Goal: Information Seeking & Learning: Learn about a topic

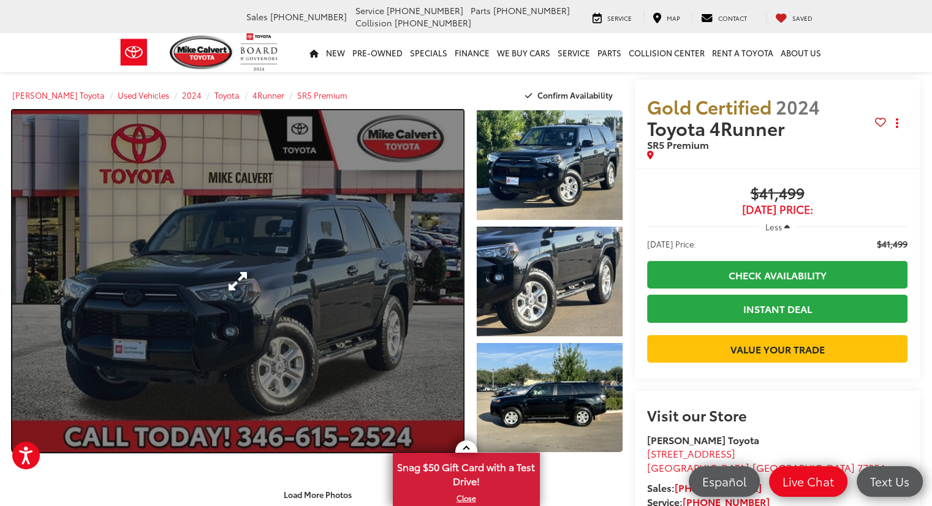
click at [236, 278] on link "Expand Photo 0" at bounding box center [237, 281] width 451 height 342
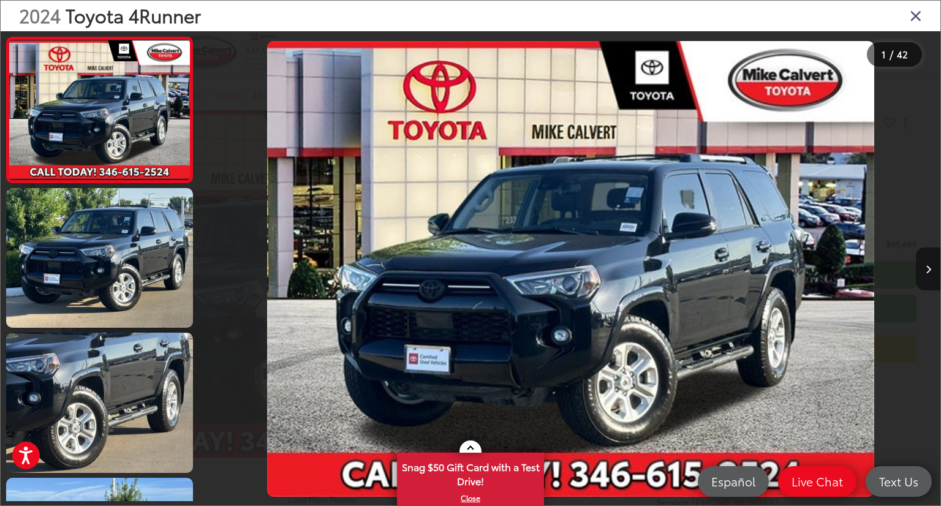
click at [931, 264] on button "Next image" at bounding box center [928, 268] width 24 height 43
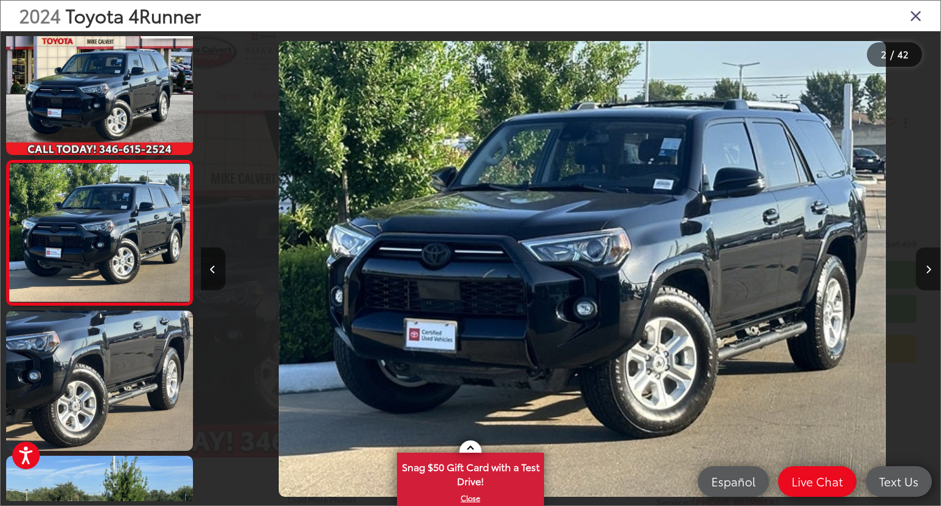
scroll to position [0, 739]
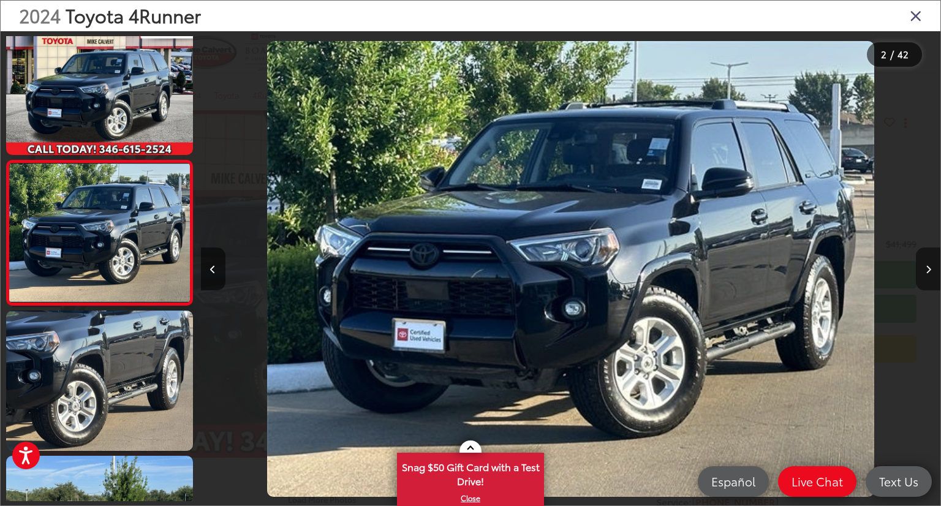
click at [931, 264] on button "Next image" at bounding box center [928, 268] width 24 height 43
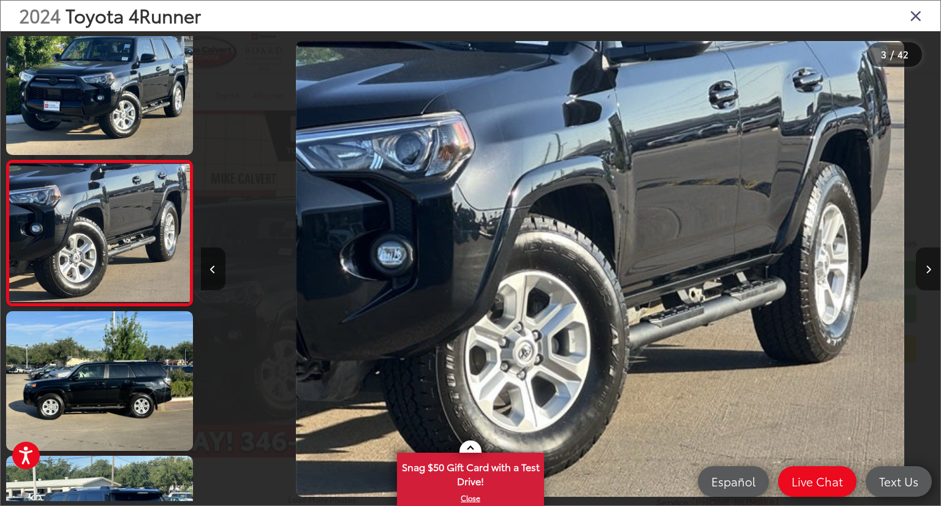
scroll to position [0, 1479]
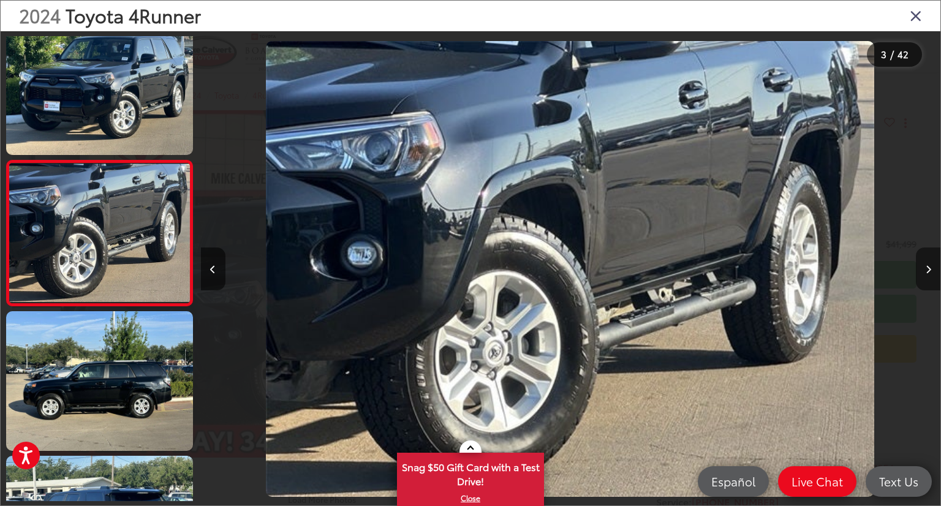
click at [931, 264] on button "Next image" at bounding box center [928, 268] width 24 height 43
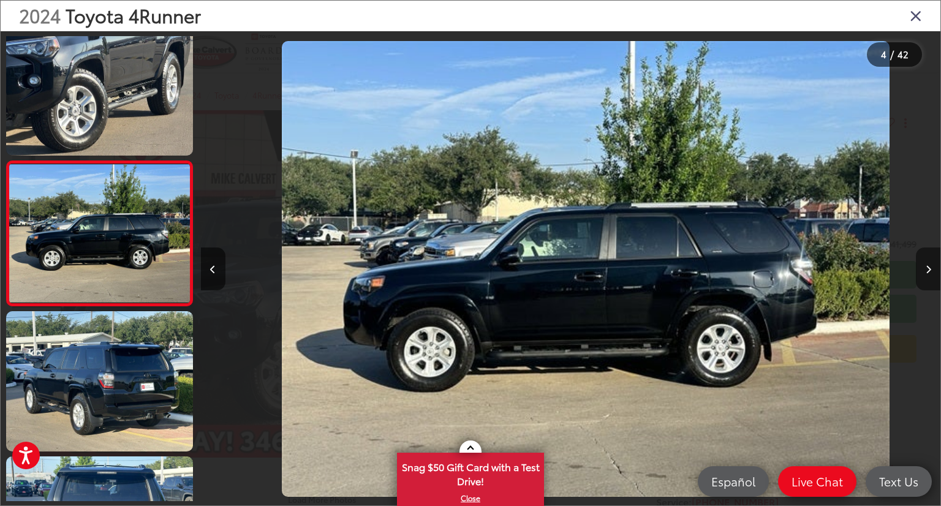
scroll to position [0, 2218]
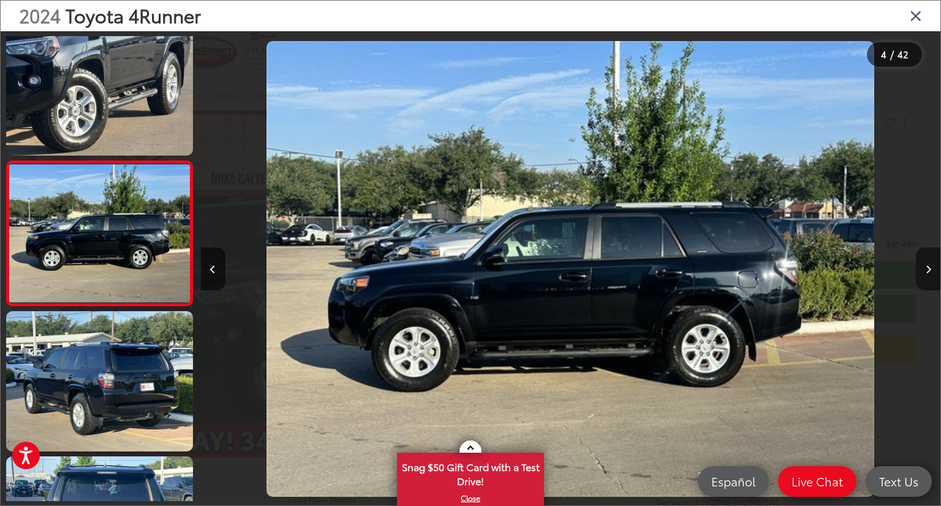
click at [931, 277] on button "Next image" at bounding box center [928, 268] width 24 height 43
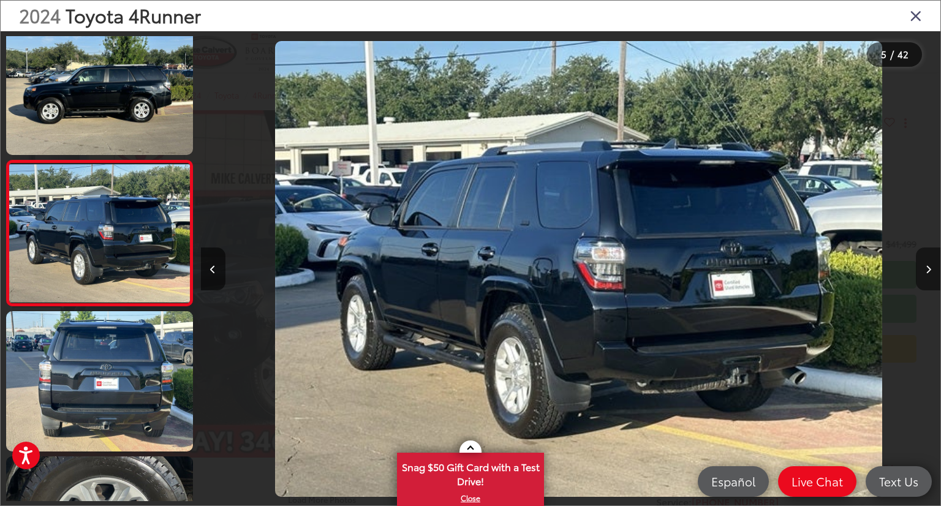
scroll to position [0, 2958]
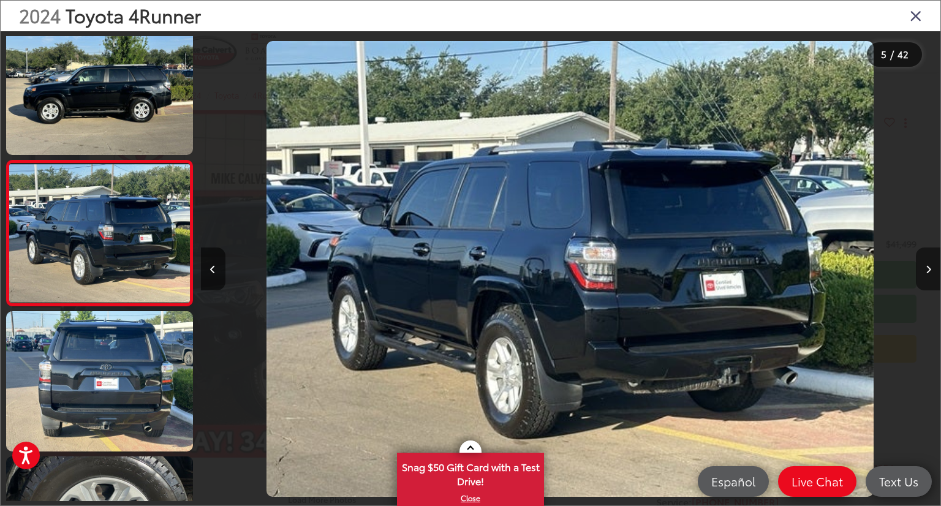
click at [930, 273] on button "Next image" at bounding box center [928, 268] width 24 height 43
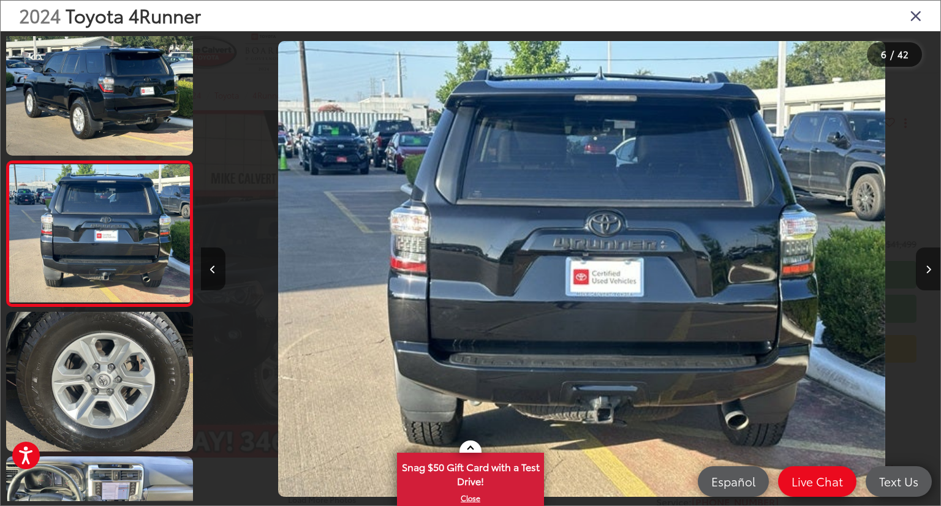
scroll to position [0, 3697]
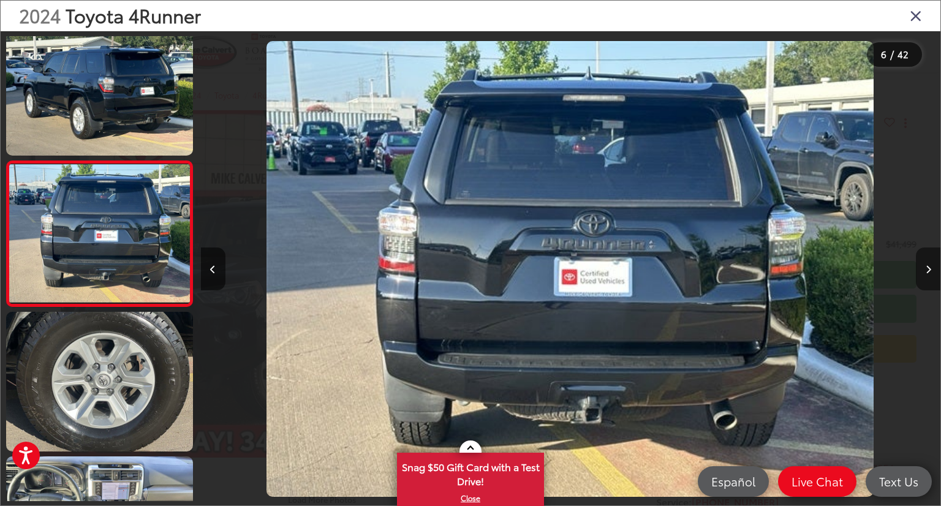
click at [930, 273] on button "Next image" at bounding box center [928, 268] width 24 height 43
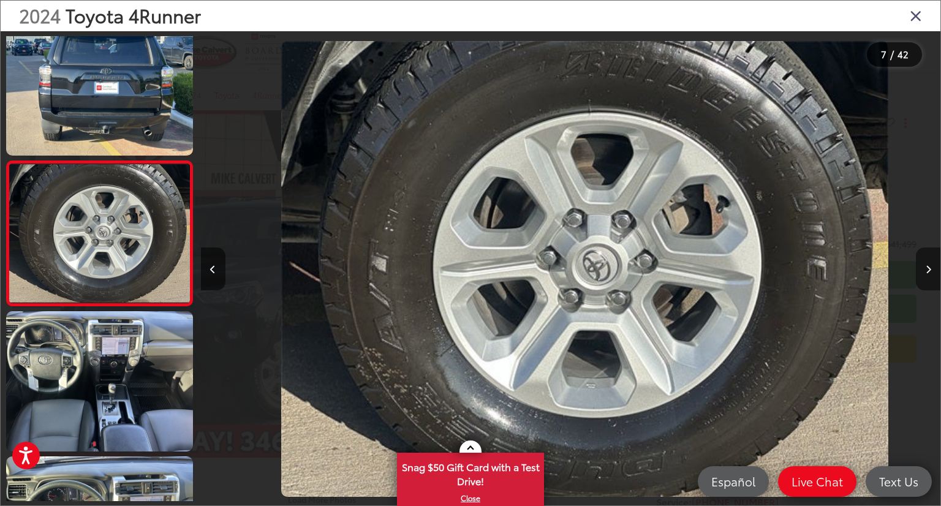
scroll to position [0, 4437]
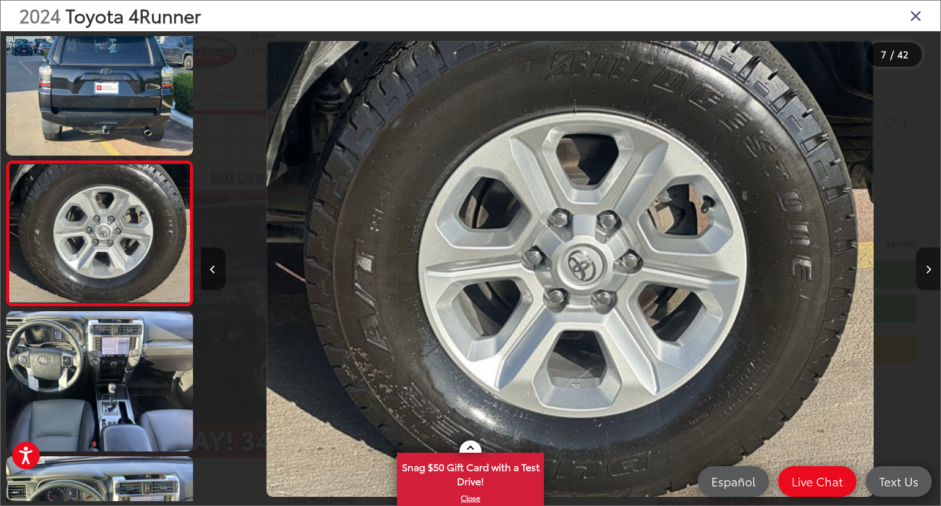
click at [930, 273] on button "Next image" at bounding box center [928, 268] width 24 height 43
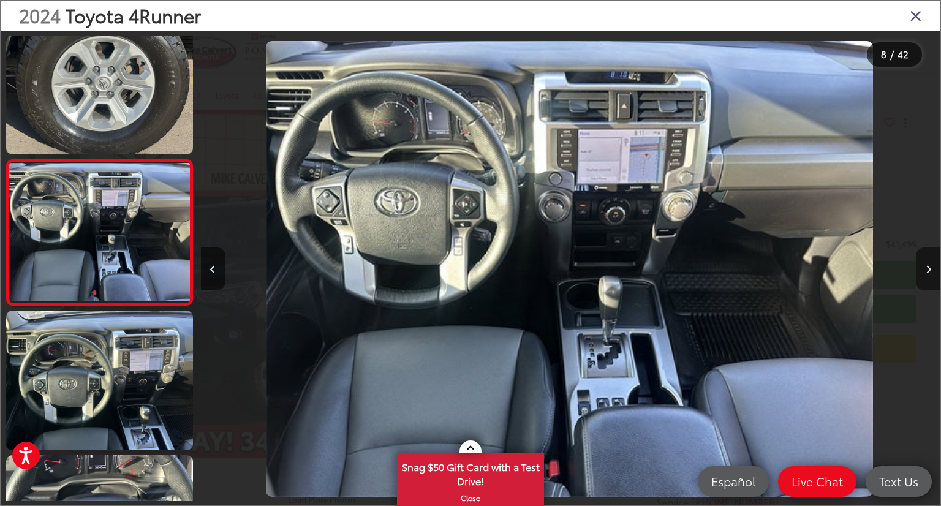
scroll to position [0, 5176]
click at [930, 273] on button "Next image" at bounding box center [928, 268] width 24 height 43
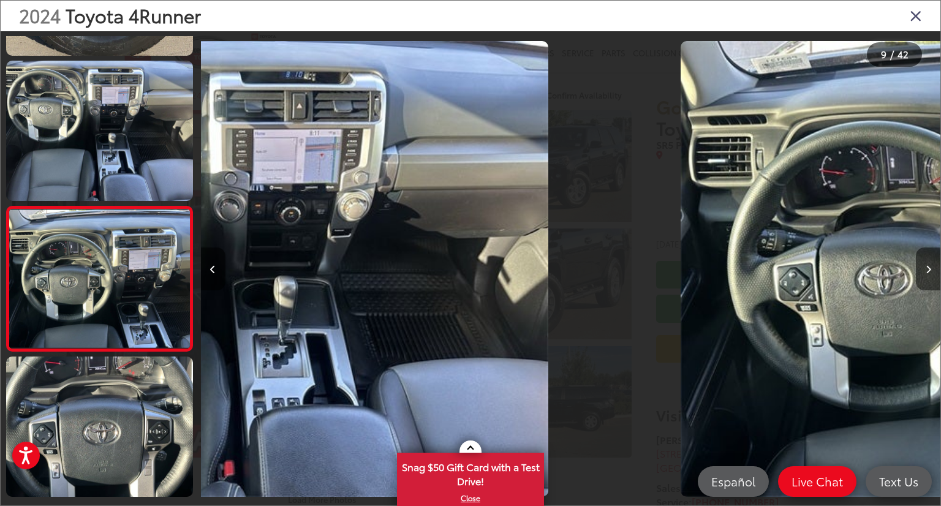
scroll to position [0, 0]
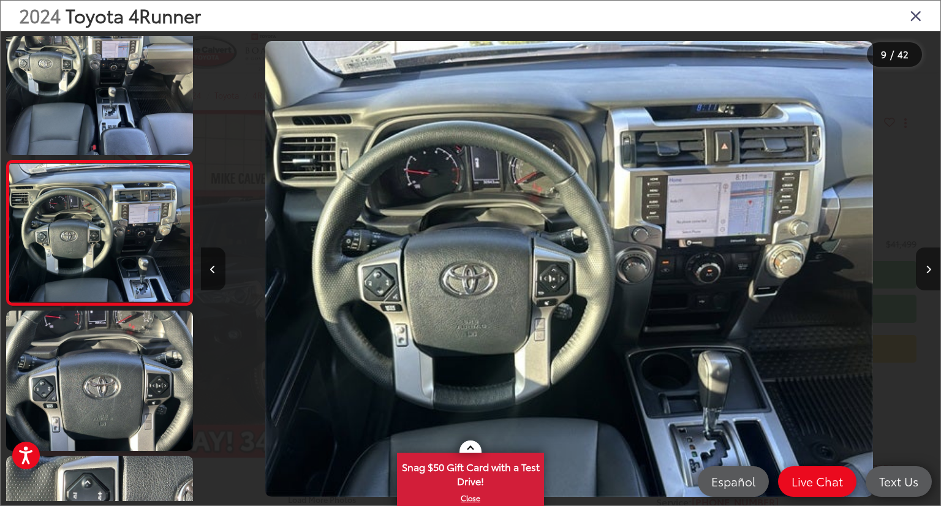
click at [930, 273] on button "Next image" at bounding box center [928, 268] width 24 height 43
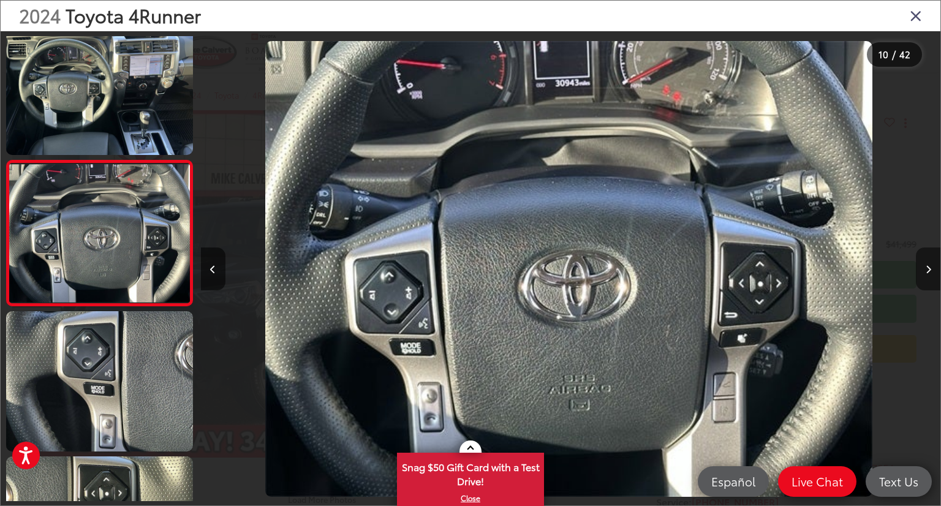
click at [930, 273] on button "Next image" at bounding box center [928, 268] width 24 height 43
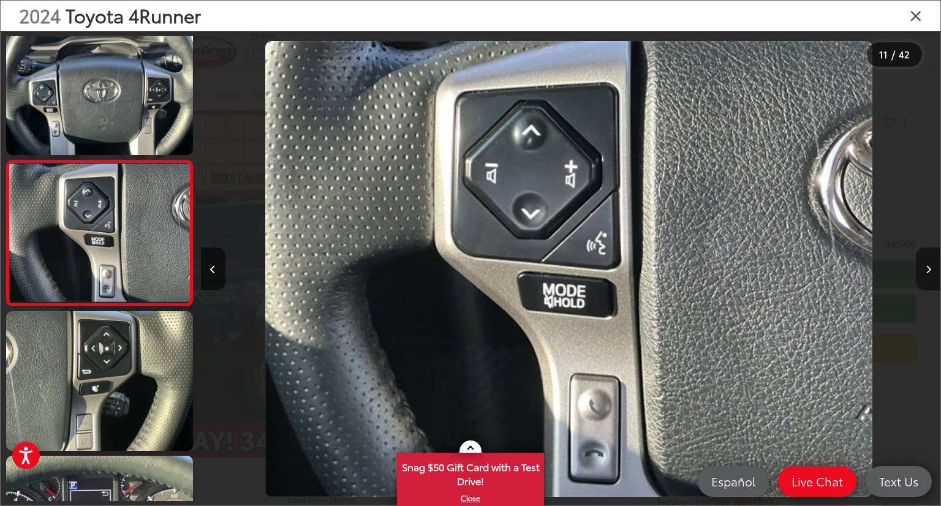
click at [930, 273] on button "Next image" at bounding box center [928, 268] width 24 height 43
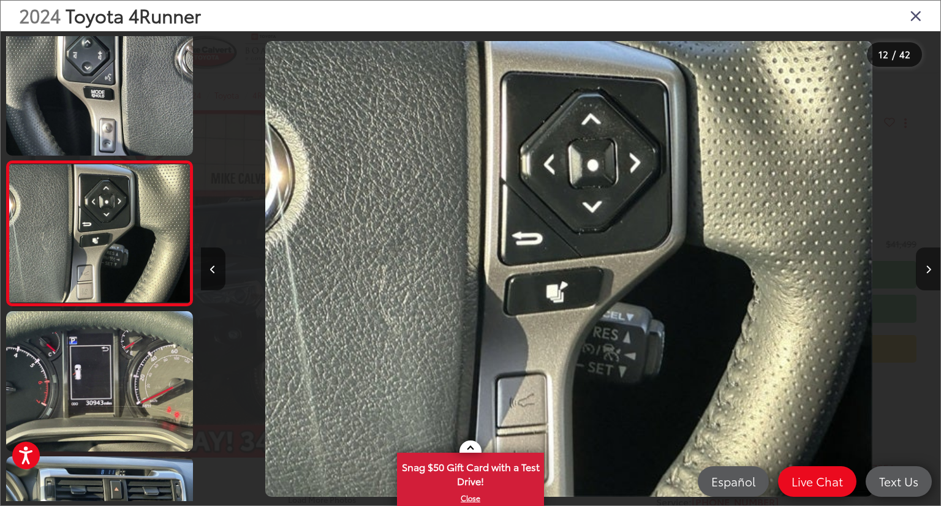
click at [930, 273] on button "Next image" at bounding box center [928, 268] width 24 height 43
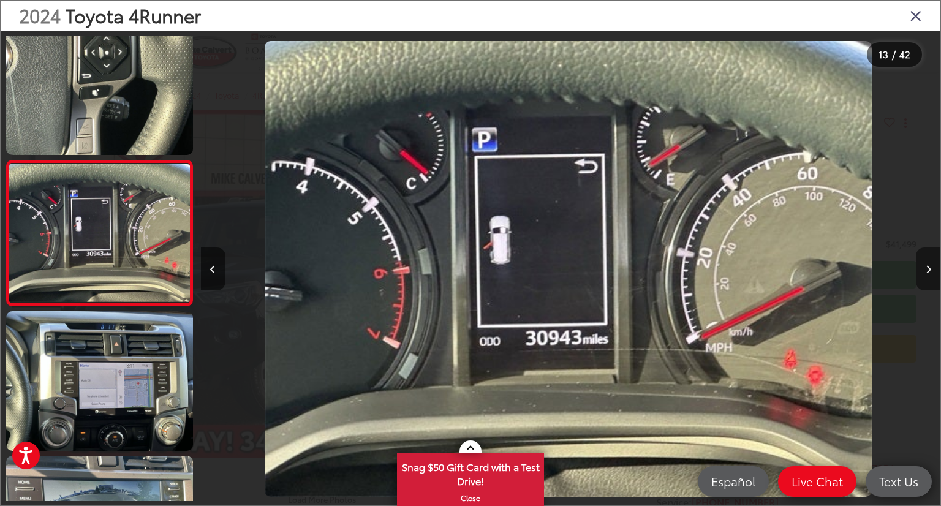
click at [930, 273] on button "Next image" at bounding box center [928, 268] width 24 height 43
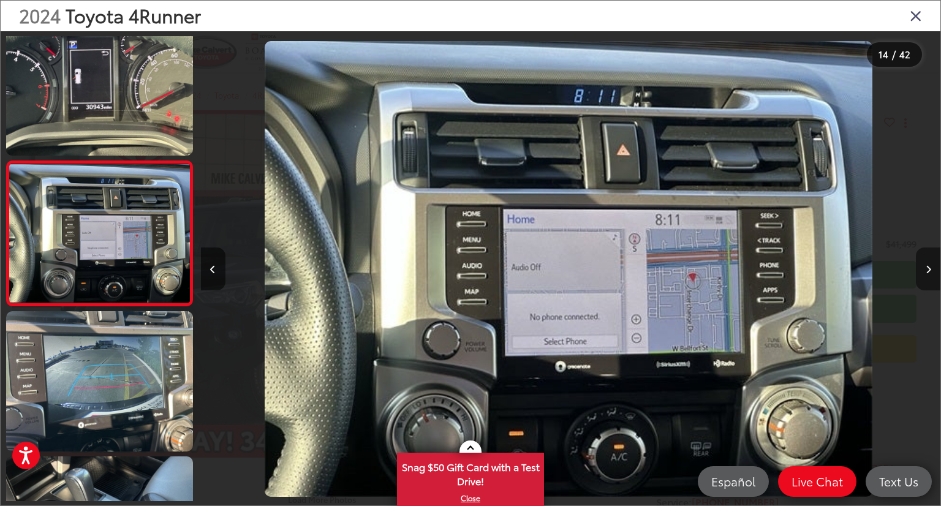
click at [930, 273] on button "Next image" at bounding box center [928, 268] width 24 height 43
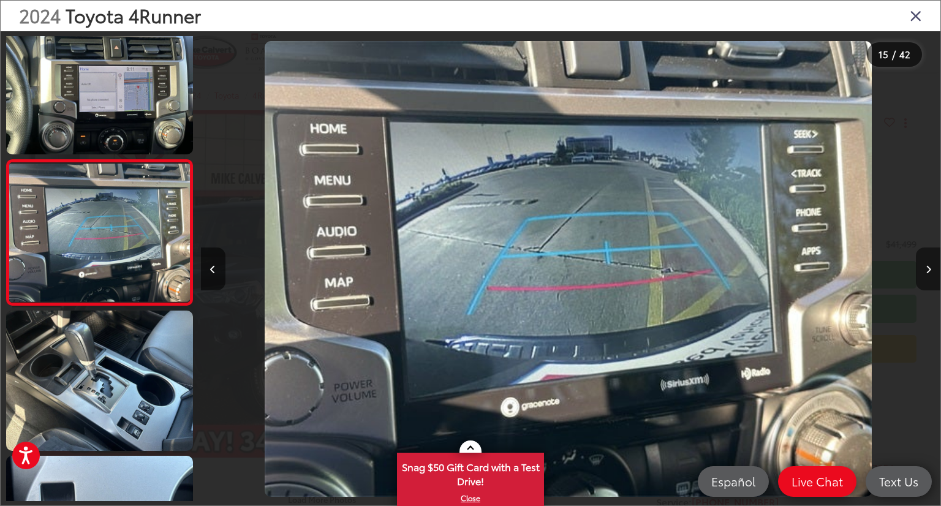
click at [930, 273] on button "Next image" at bounding box center [928, 268] width 24 height 43
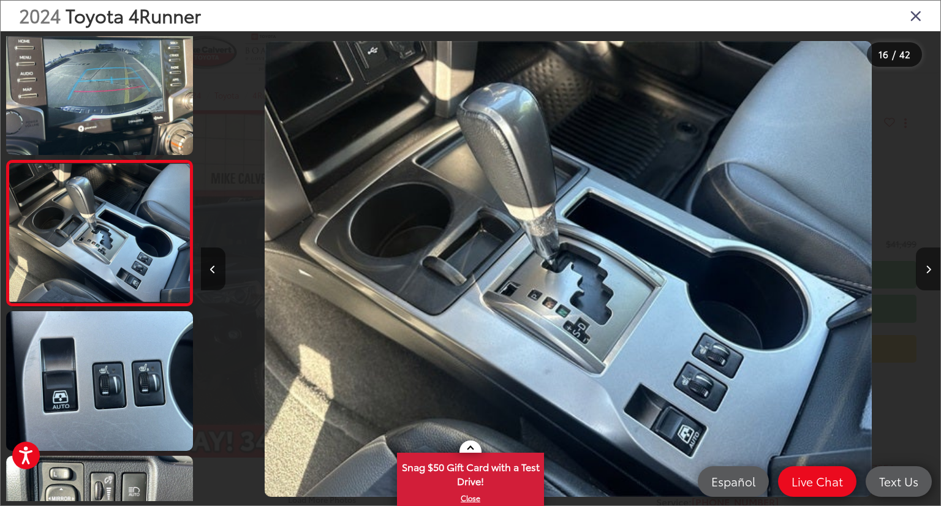
click at [929, 273] on button "Next image" at bounding box center [928, 268] width 24 height 43
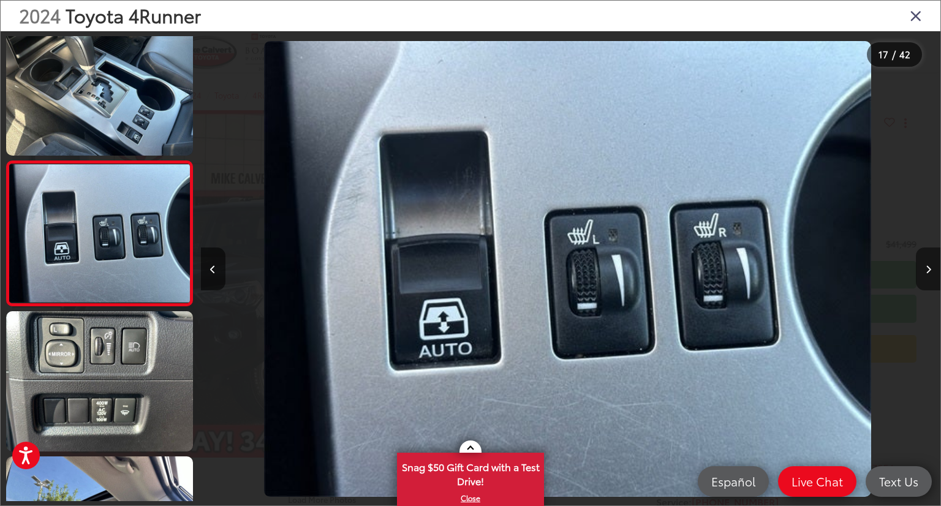
click at [929, 273] on button "Next image" at bounding box center [928, 268] width 24 height 43
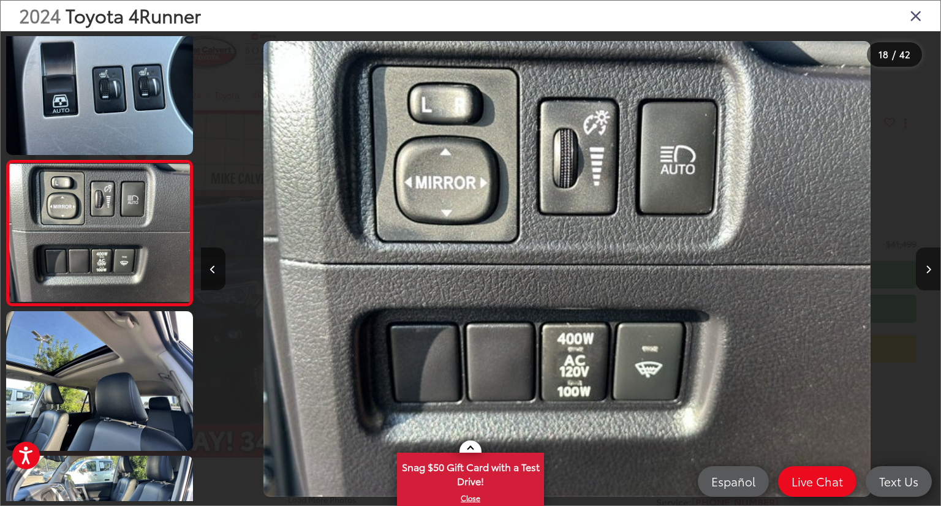
click at [929, 273] on button "Next image" at bounding box center [928, 268] width 24 height 43
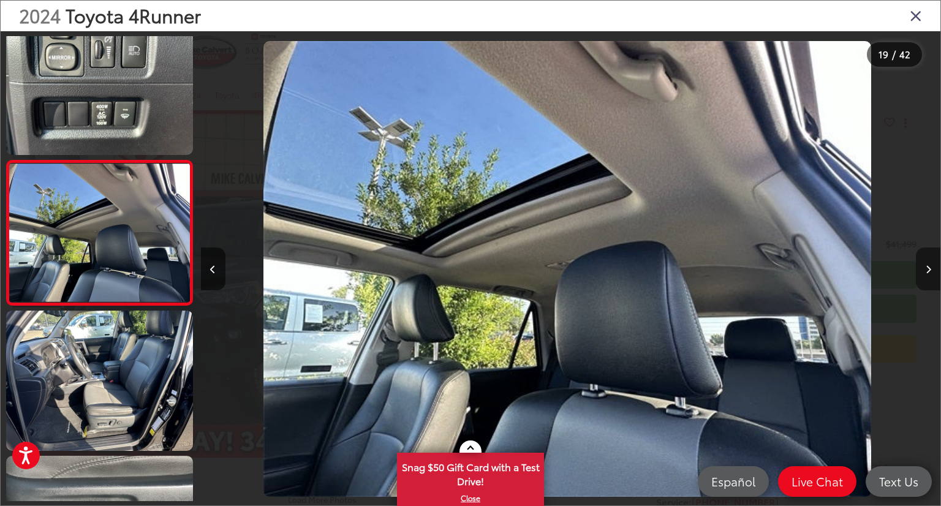
click at [926, 275] on button "Next image" at bounding box center [928, 268] width 24 height 43
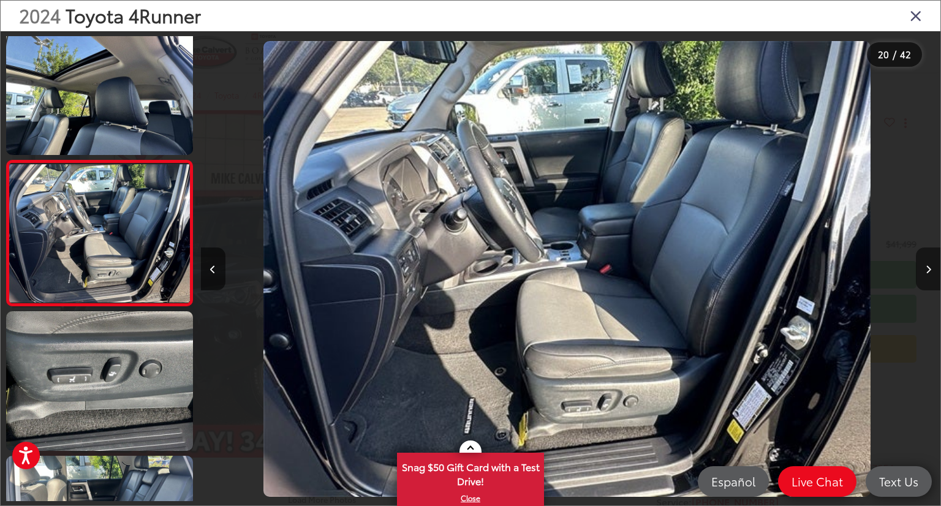
click at [926, 275] on button "Next image" at bounding box center [928, 268] width 24 height 43
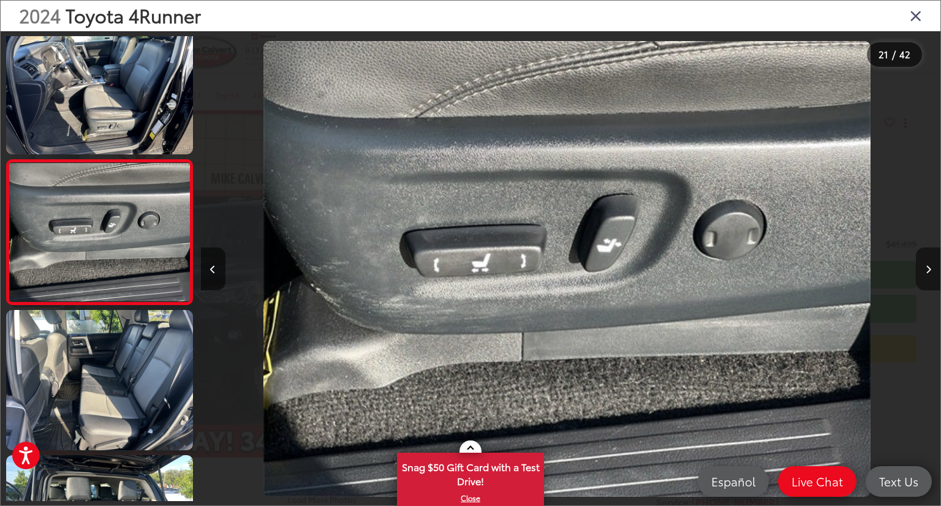
click at [926, 275] on button "Next image" at bounding box center [928, 268] width 24 height 43
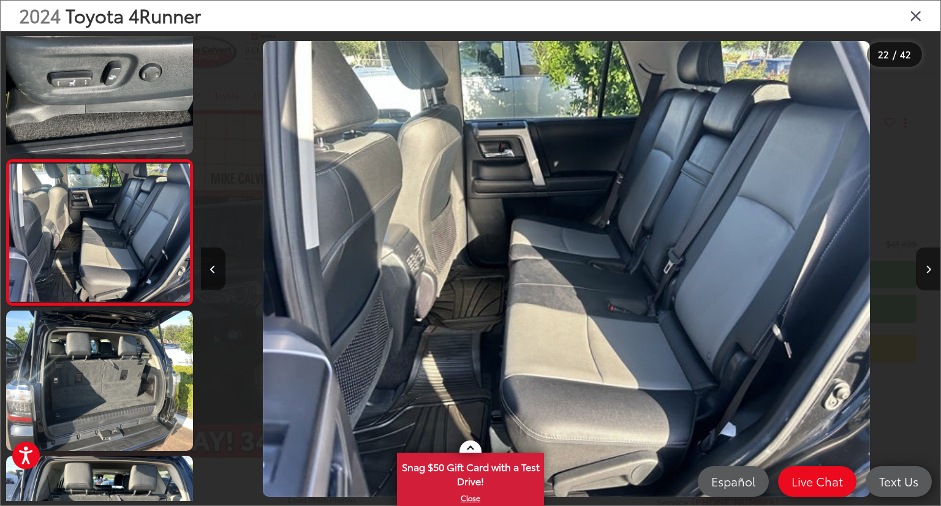
click at [926, 272] on icon "Next image" at bounding box center [928, 269] width 6 height 9
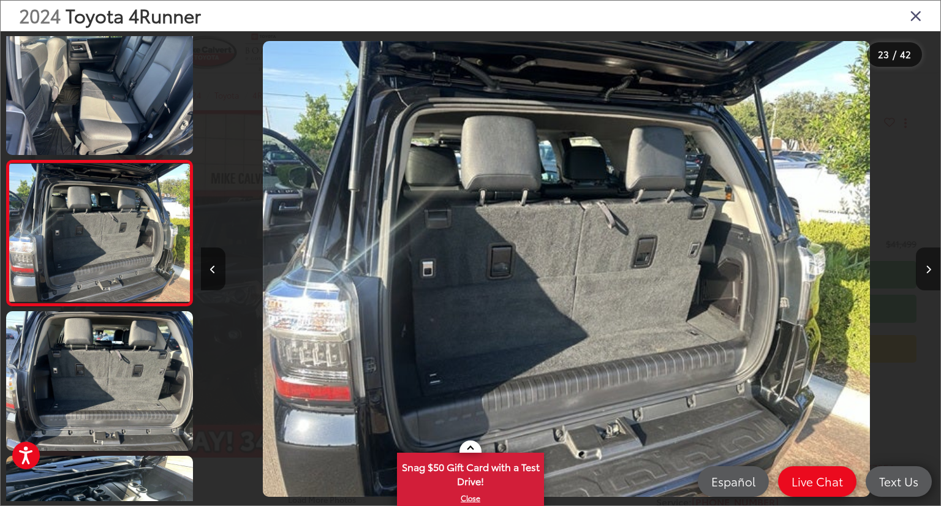
click at [926, 272] on icon "Next image" at bounding box center [928, 269] width 6 height 9
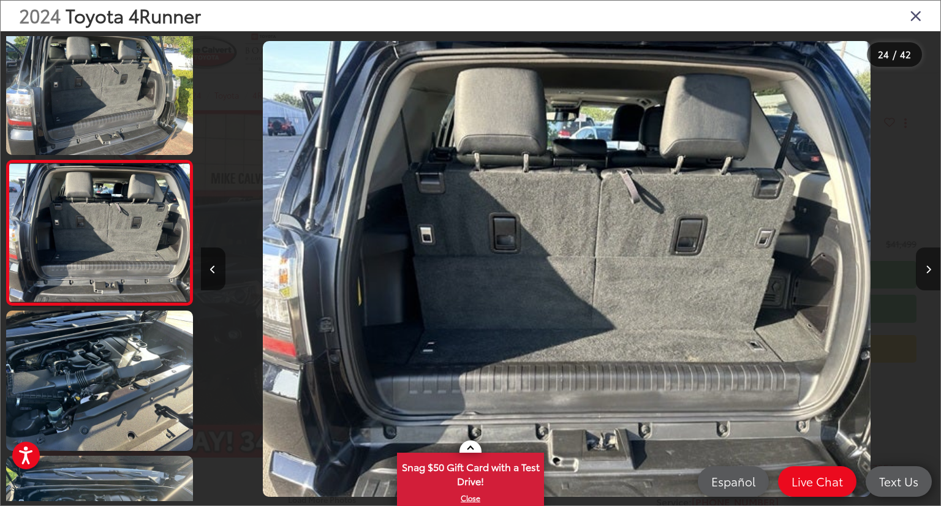
click at [928, 273] on button "Next image" at bounding box center [928, 268] width 24 height 43
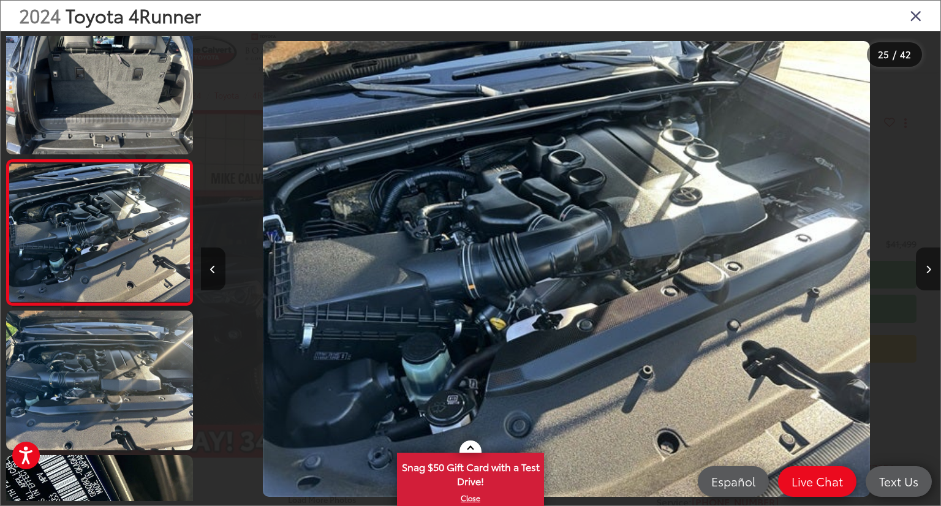
click at [928, 273] on button "Next image" at bounding box center [928, 268] width 24 height 43
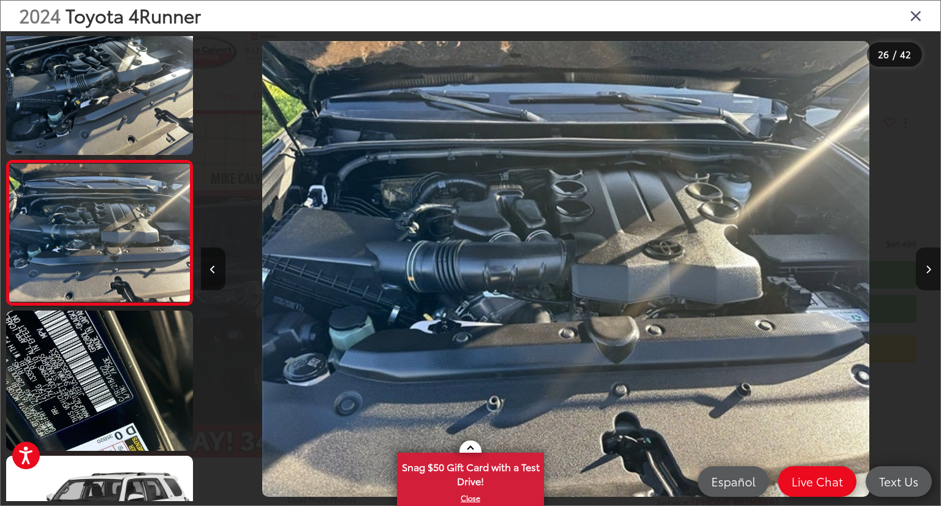
click at [928, 273] on button "Next image" at bounding box center [928, 268] width 24 height 43
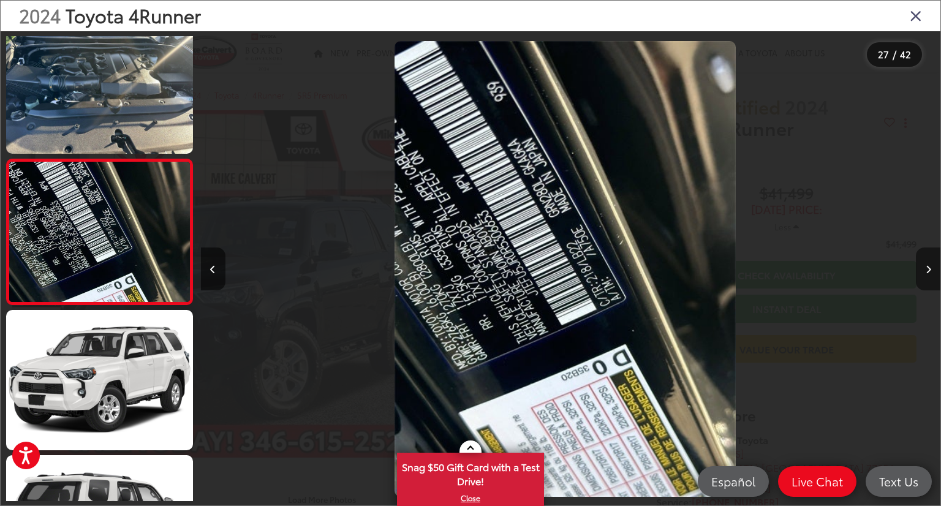
click at [928, 273] on button "Next image" at bounding box center [928, 268] width 24 height 43
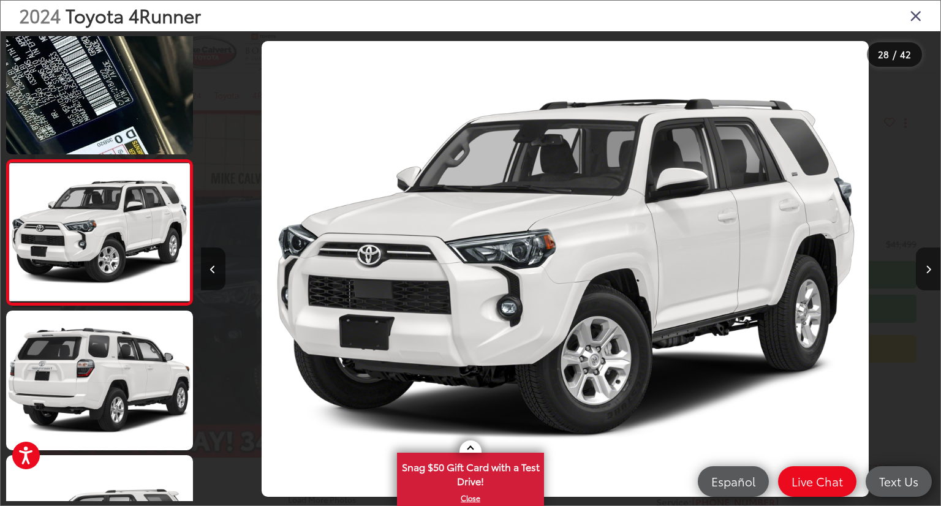
click at [928, 273] on button "Next image" at bounding box center [928, 268] width 24 height 43
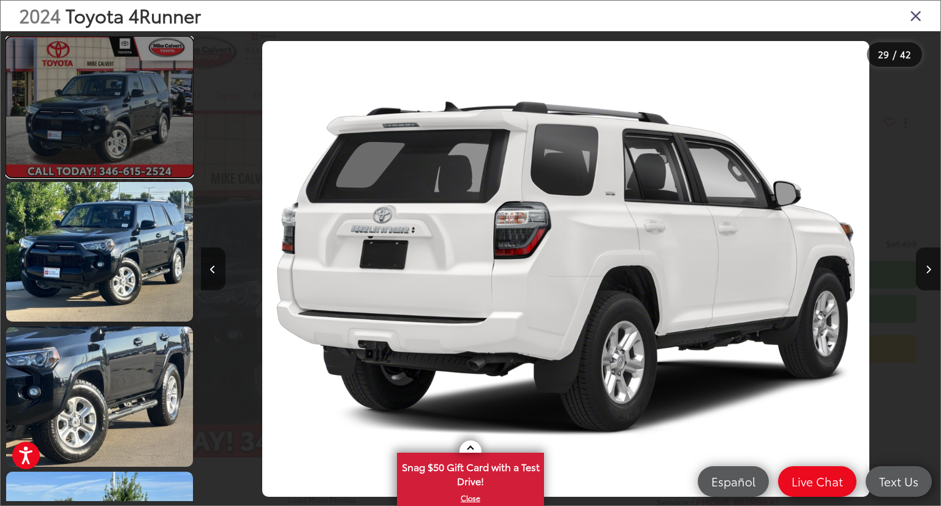
click at [112, 139] on link at bounding box center [99, 107] width 187 height 140
